Goal: Task Accomplishment & Management: Complete application form

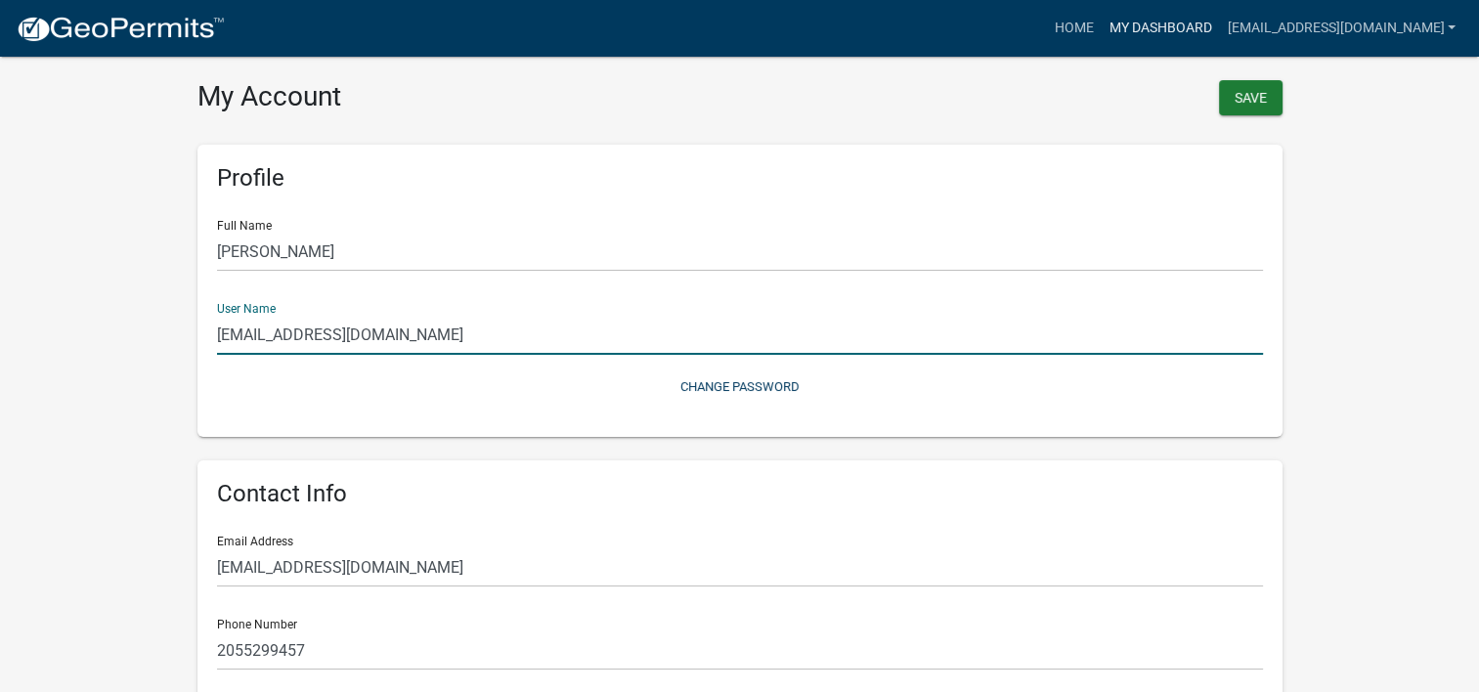
click at [1162, 24] on link "My Dashboard" at bounding box center [1159, 28] width 118 height 37
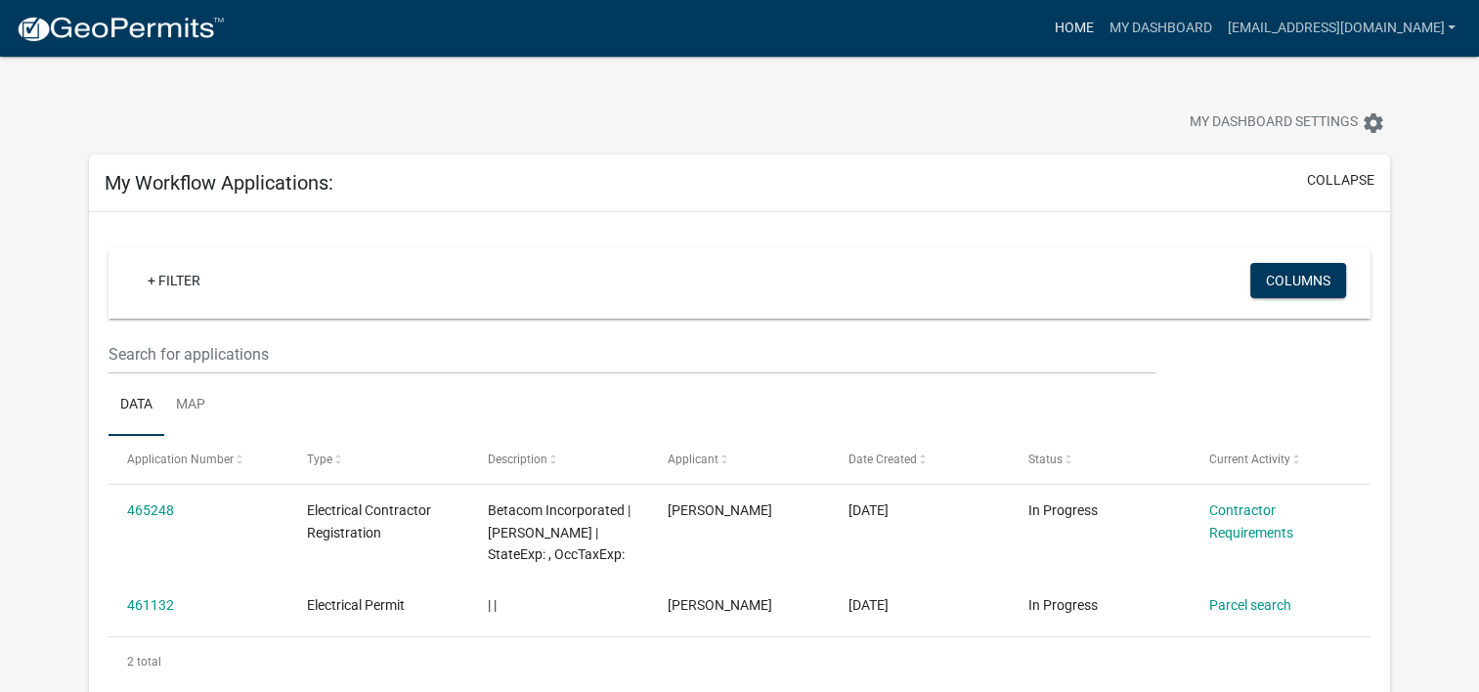
click at [1079, 35] on link "Home" at bounding box center [1073, 28] width 55 height 37
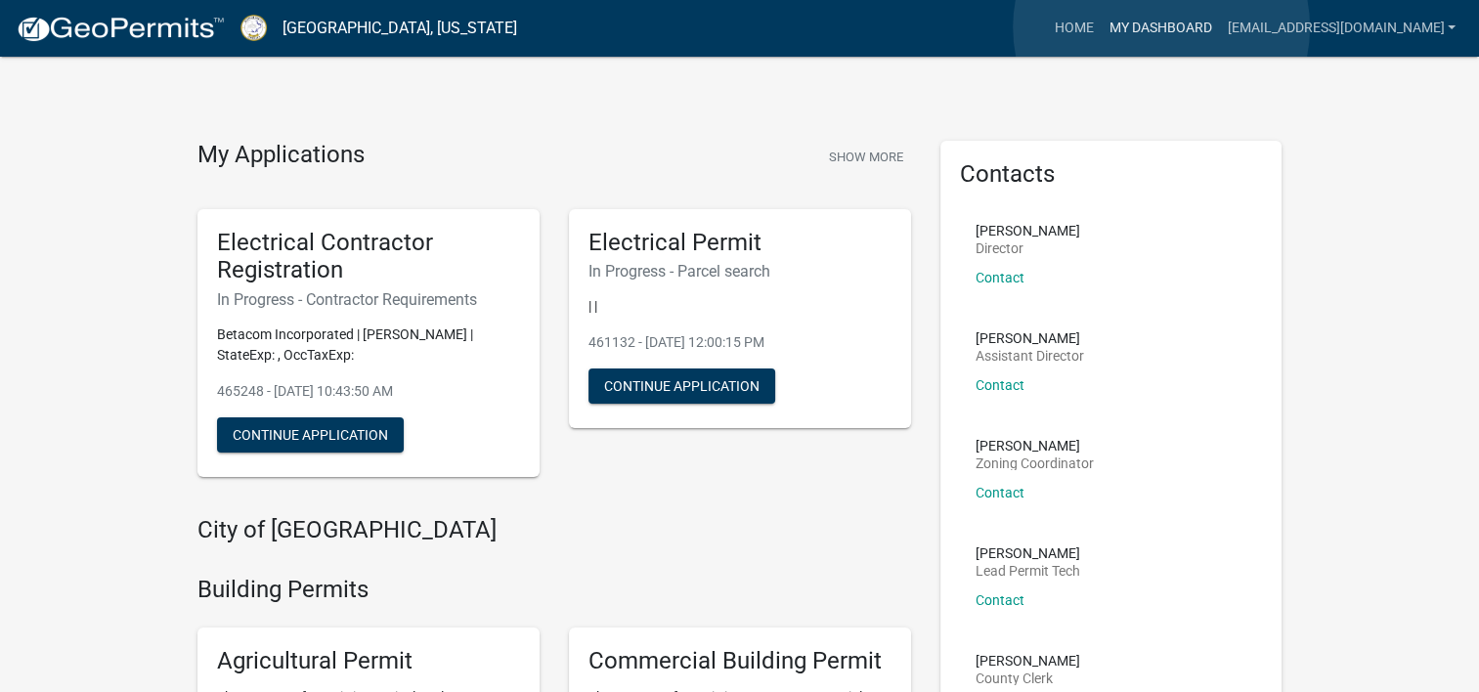
click at [1161, 27] on link "My Dashboard" at bounding box center [1159, 28] width 118 height 37
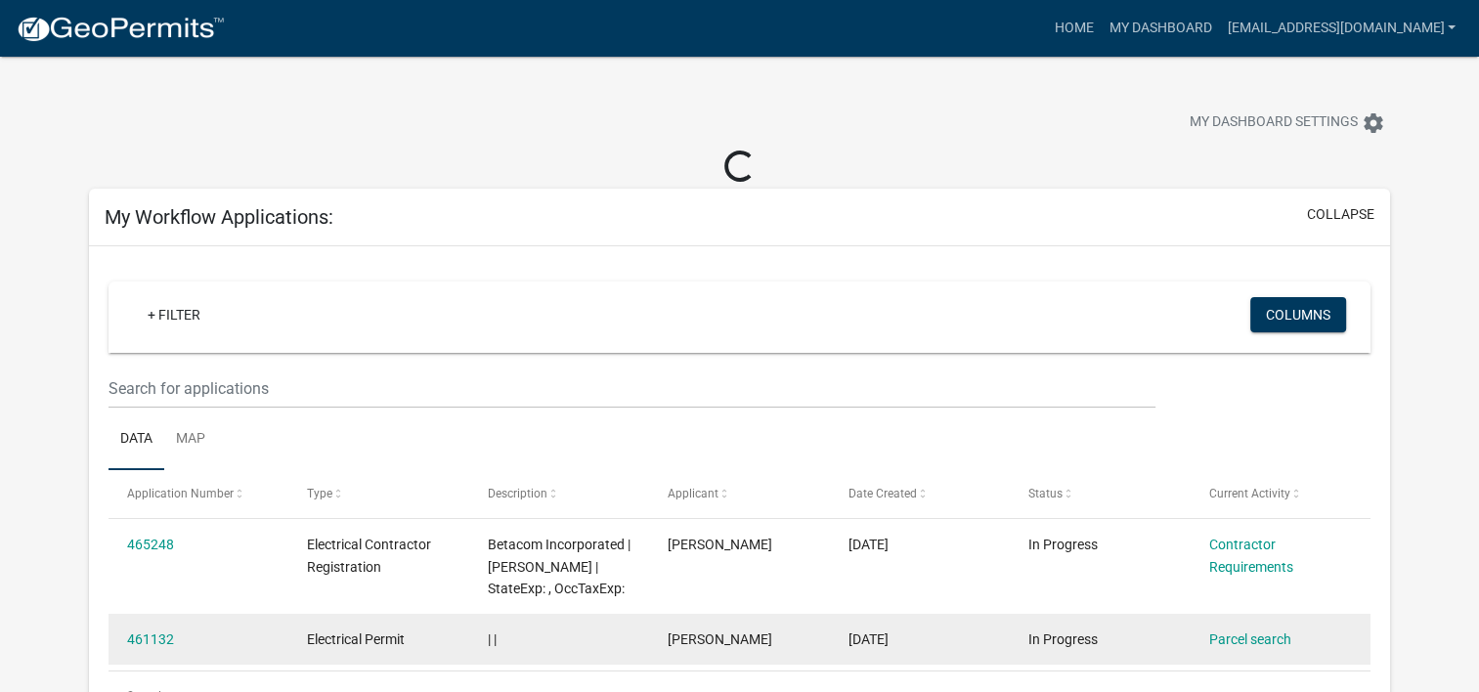
click at [409, 648] on div "Electrical Permit" at bounding box center [378, 639] width 143 height 22
